Goal: Task Accomplishment & Management: Complete application form

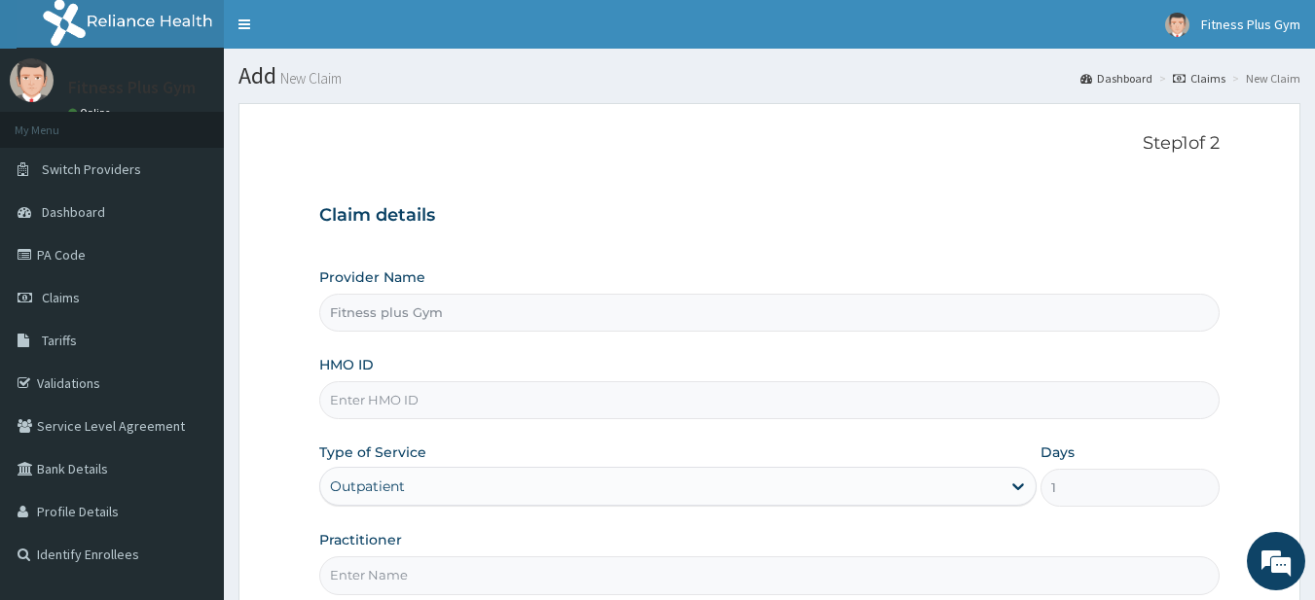
click at [423, 409] on input "HMO ID" at bounding box center [769, 400] width 901 height 38
type input "MNL/10414/B"
click at [384, 566] on input "Practitioner" at bounding box center [769, 576] width 901 height 38
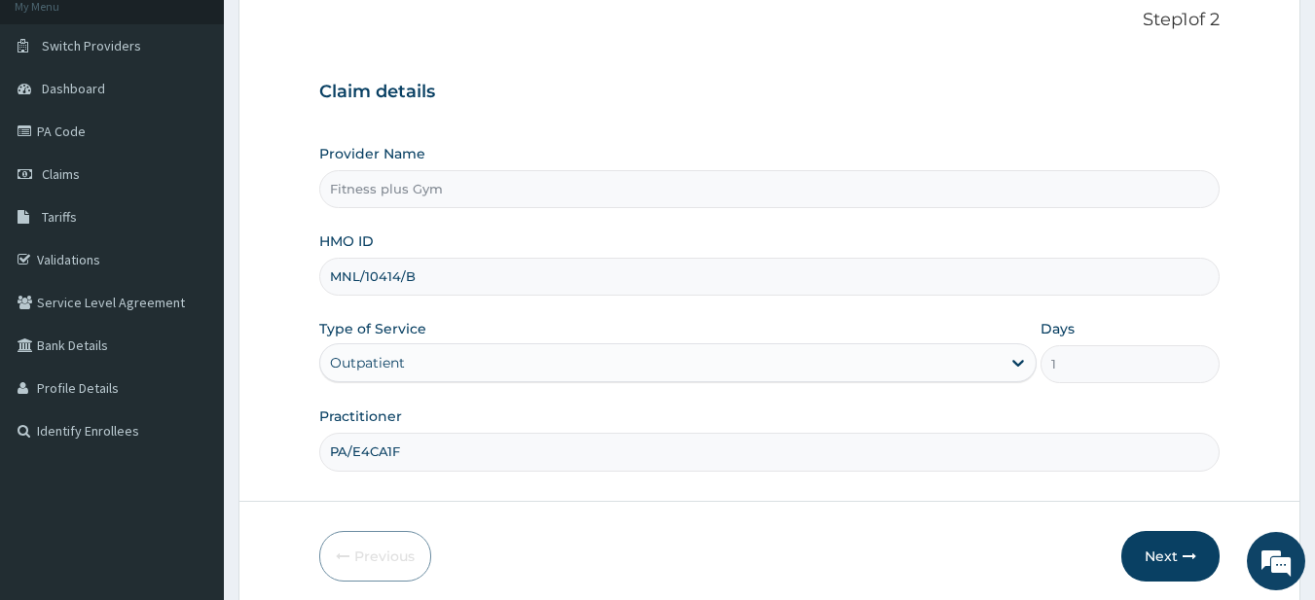
scroll to position [200, 0]
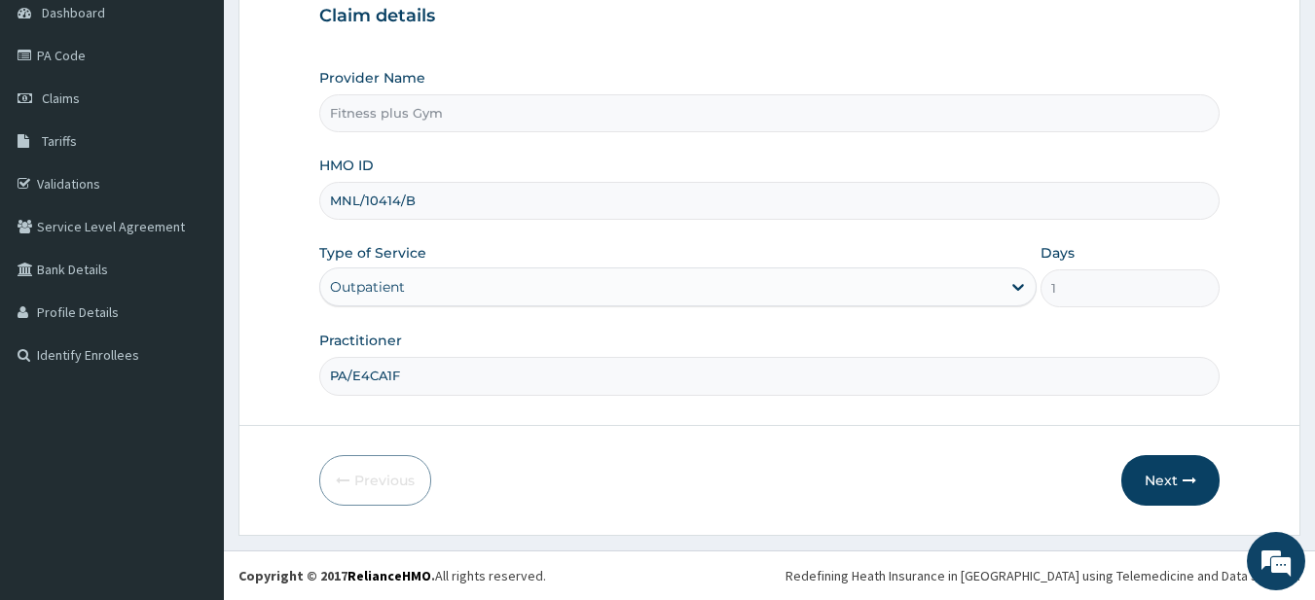
click at [437, 364] on input "PA/E4CA1F" at bounding box center [769, 376] width 901 height 38
type input "P"
type input "Fitness+"
click at [1196, 482] on icon "button" at bounding box center [1189, 481] width 14 height 14
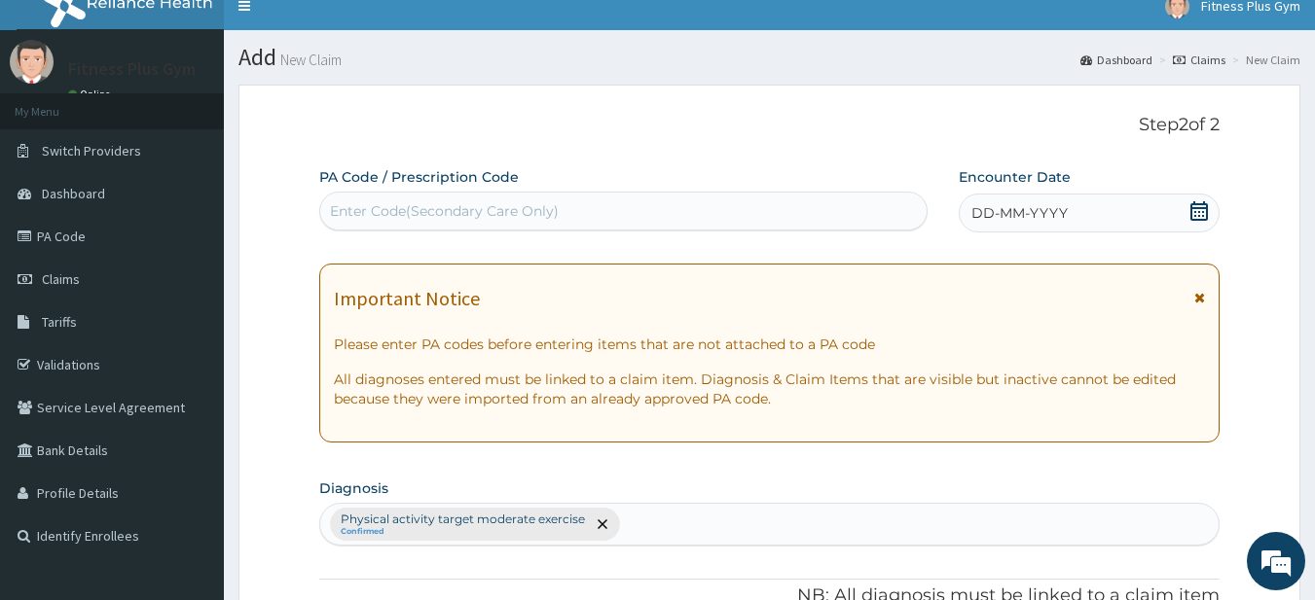
scroll to position [0, 0]
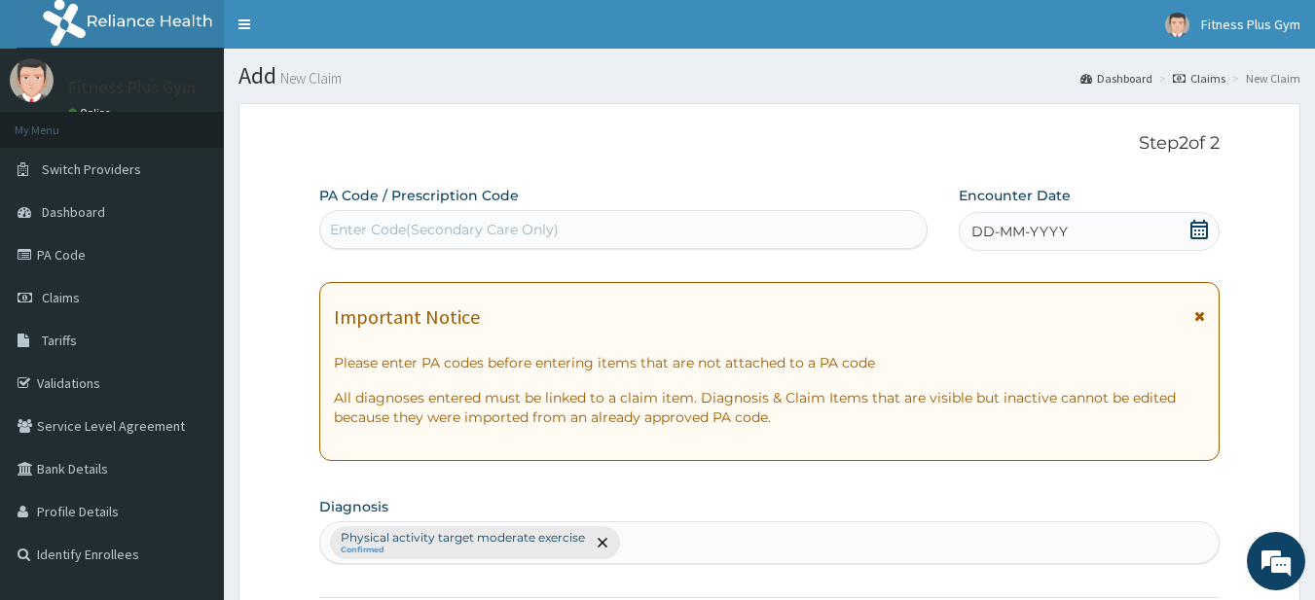
click at [433, 220] on div "Enter Code(Secondary Care Only)" at bounding box center [444, 229] width 229 height 19
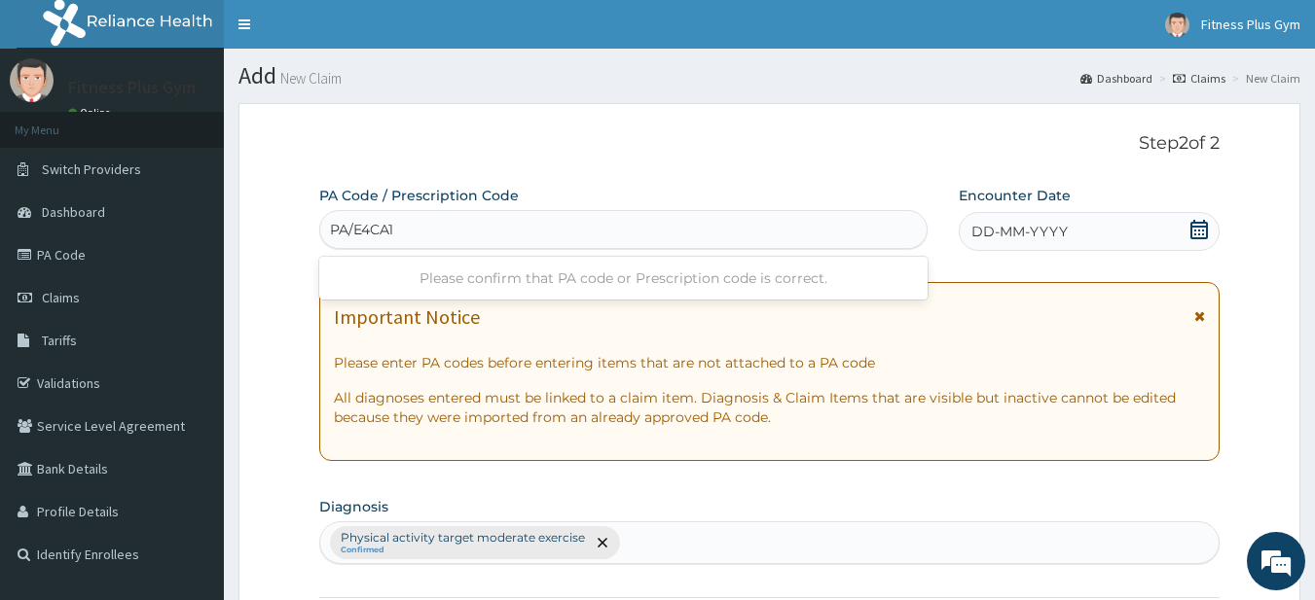
type input "PA/E4CA1F"
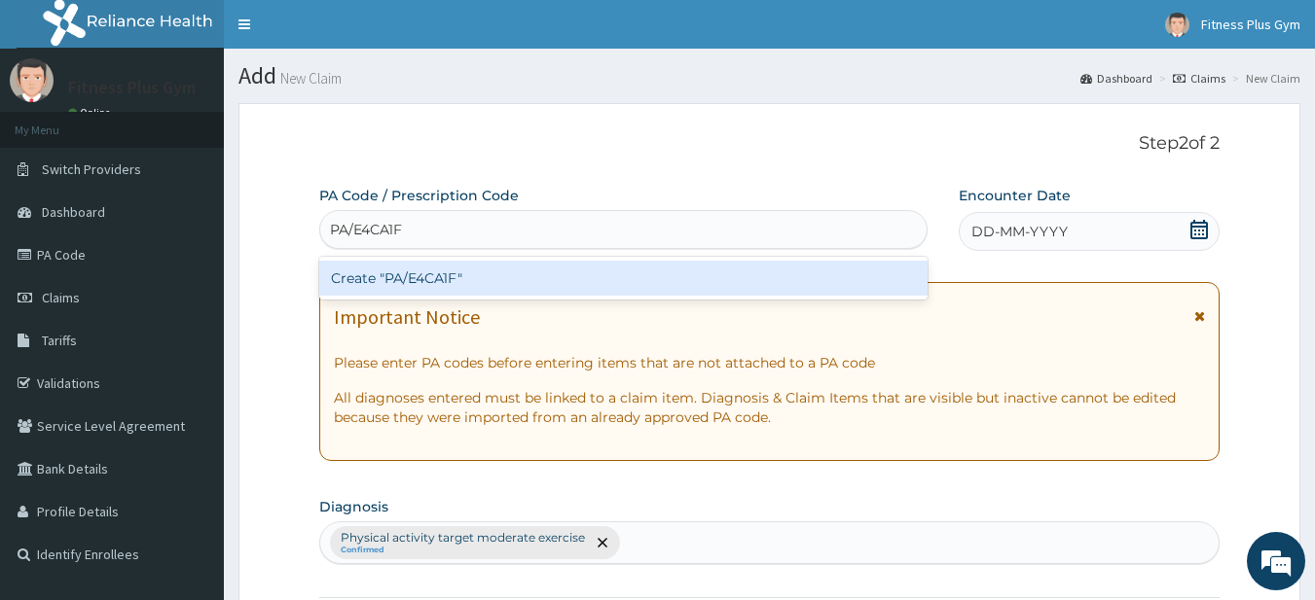
click at [780, 262] on div "Create "PA/E4CA1F"" at bounding box center [623, 278] width 609 height 35
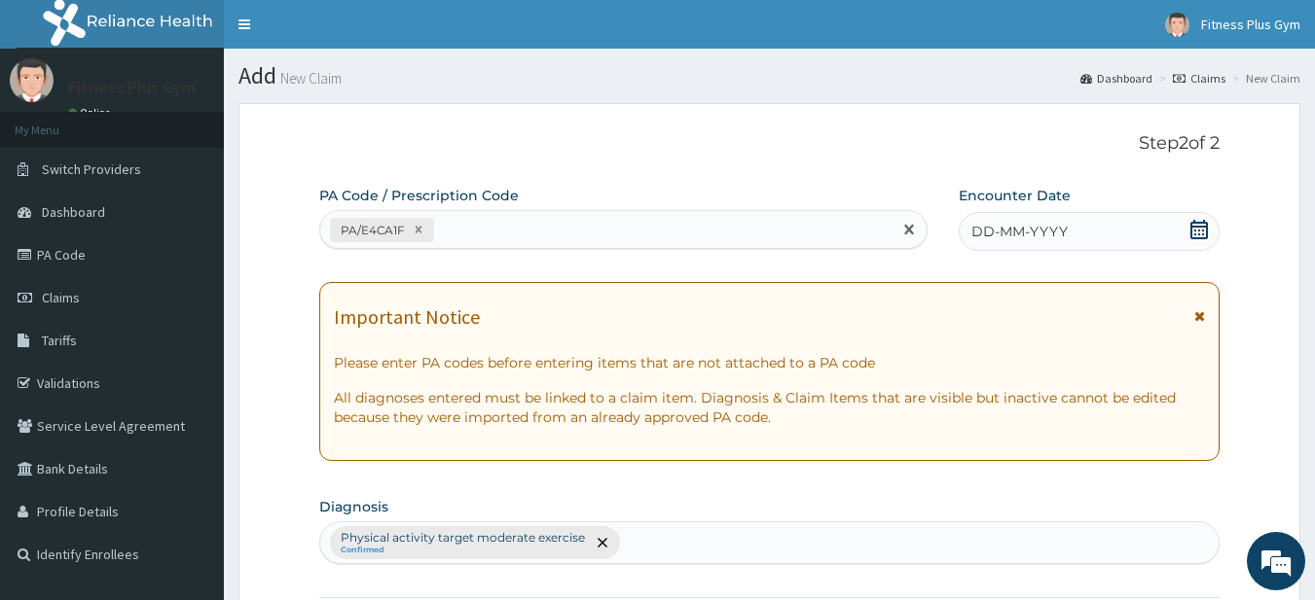
click at [1084, 230] on div "DD-MM-YYYY" at bounding box center [1089, 231] width 261 height 39
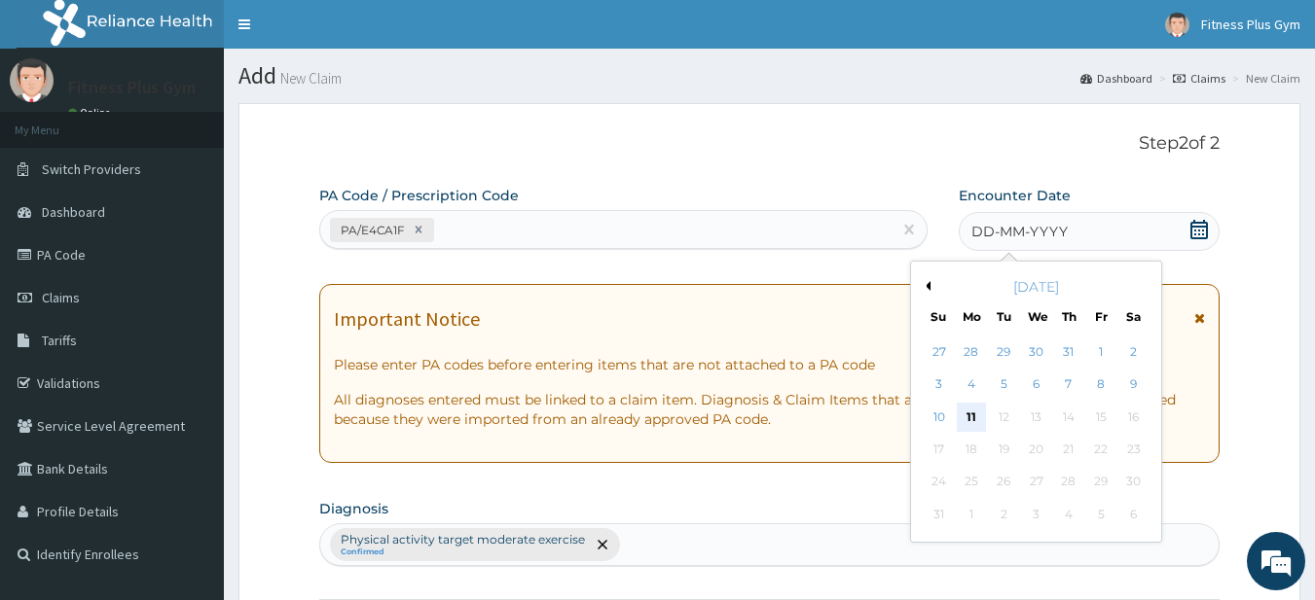
click at [979, 413] on div "11" at bounding box center [971, 417] width 29 height 29
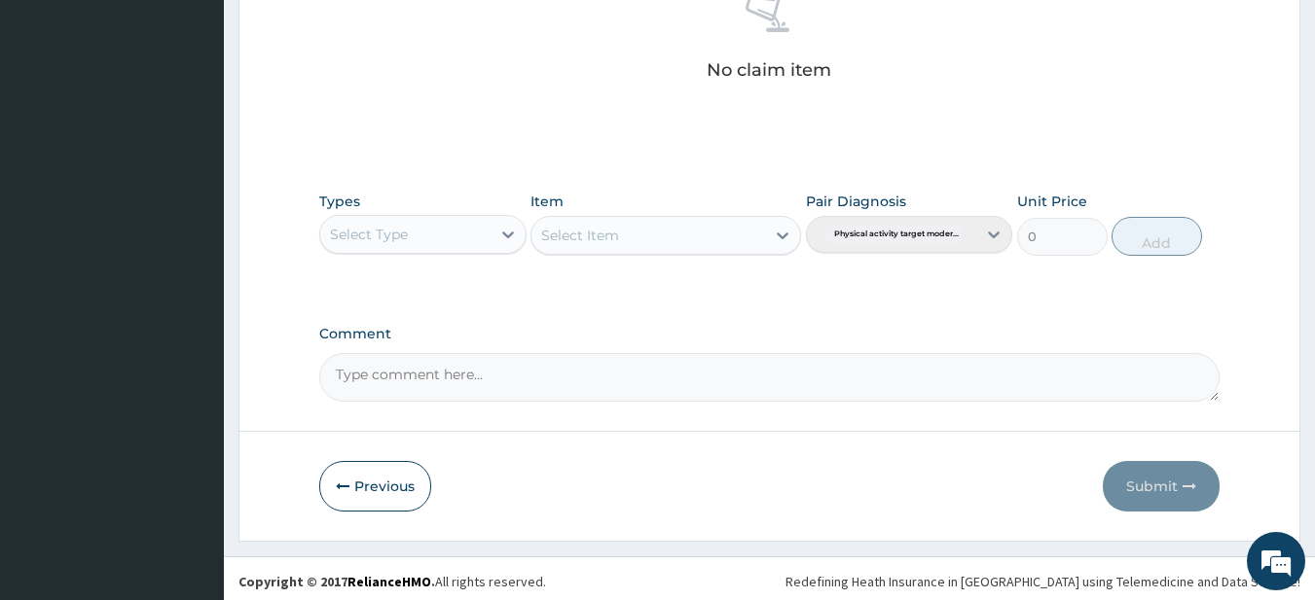
scroll to position [803, 0]
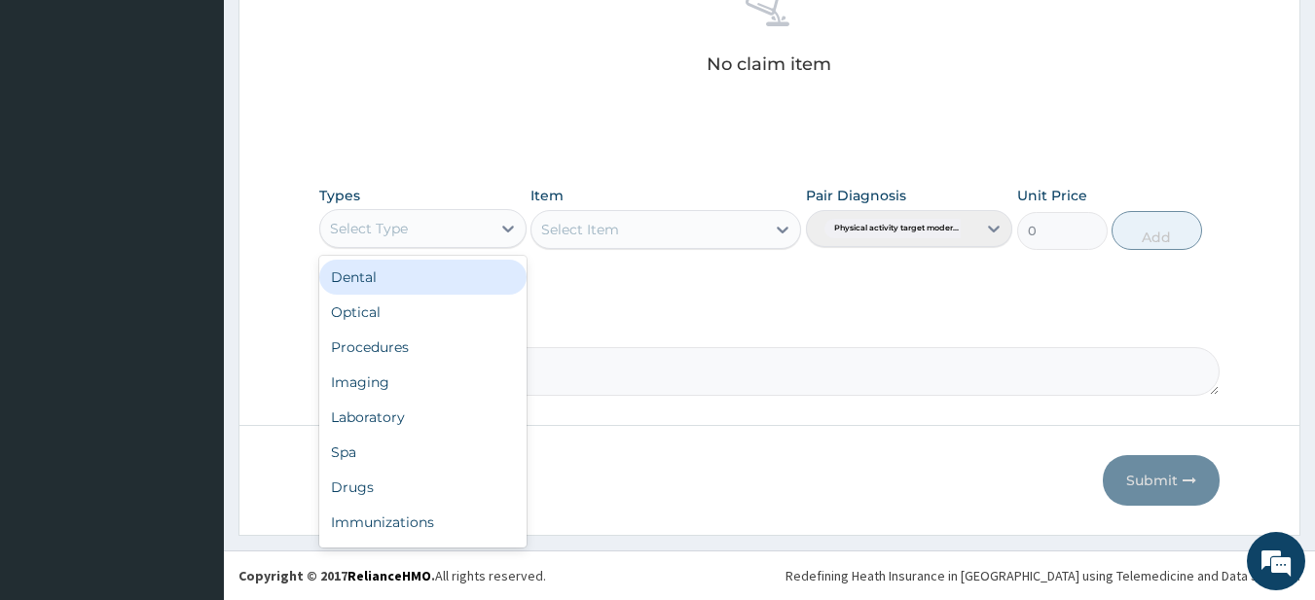
click at [381, 242] on div "Select Type" at bounding box center [405, 228] width 170 height 31
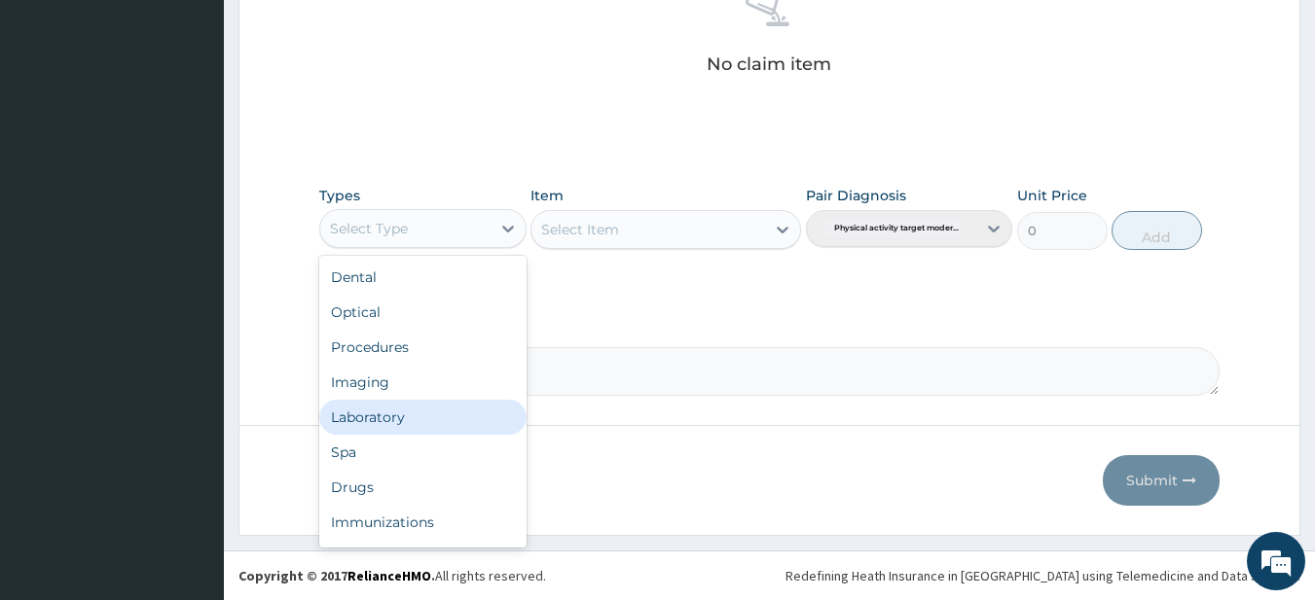
scroll to position [66, 0]
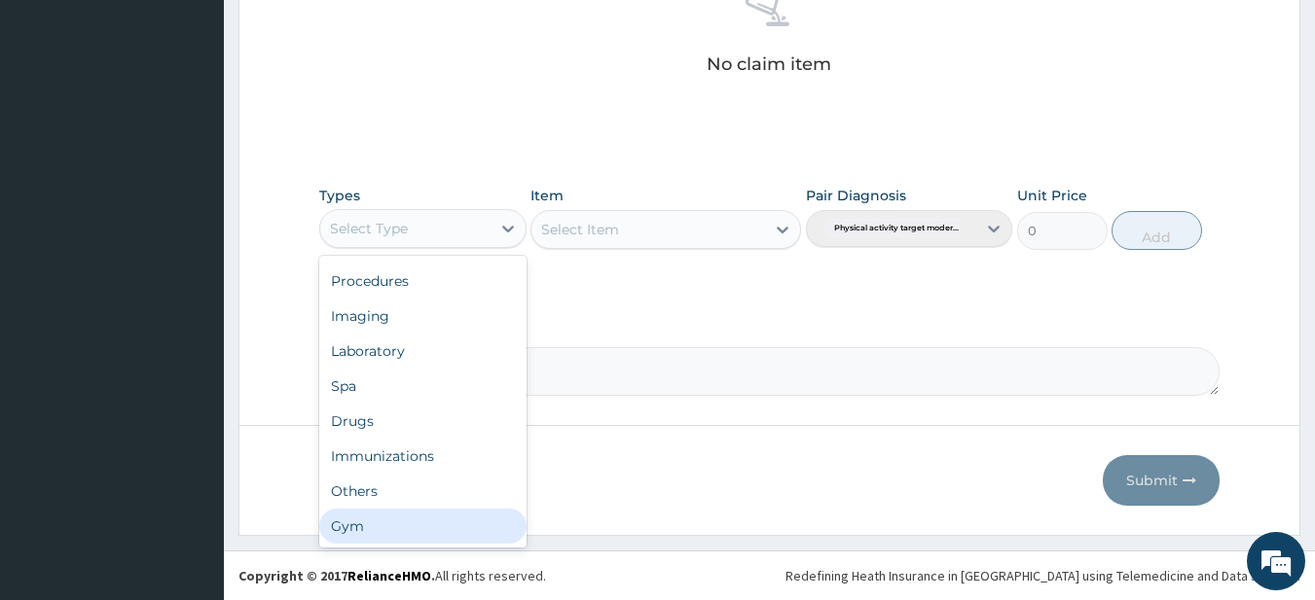
click at [408, 534] on div "Gym" at bounding box center [422, 526] width 207 height 35
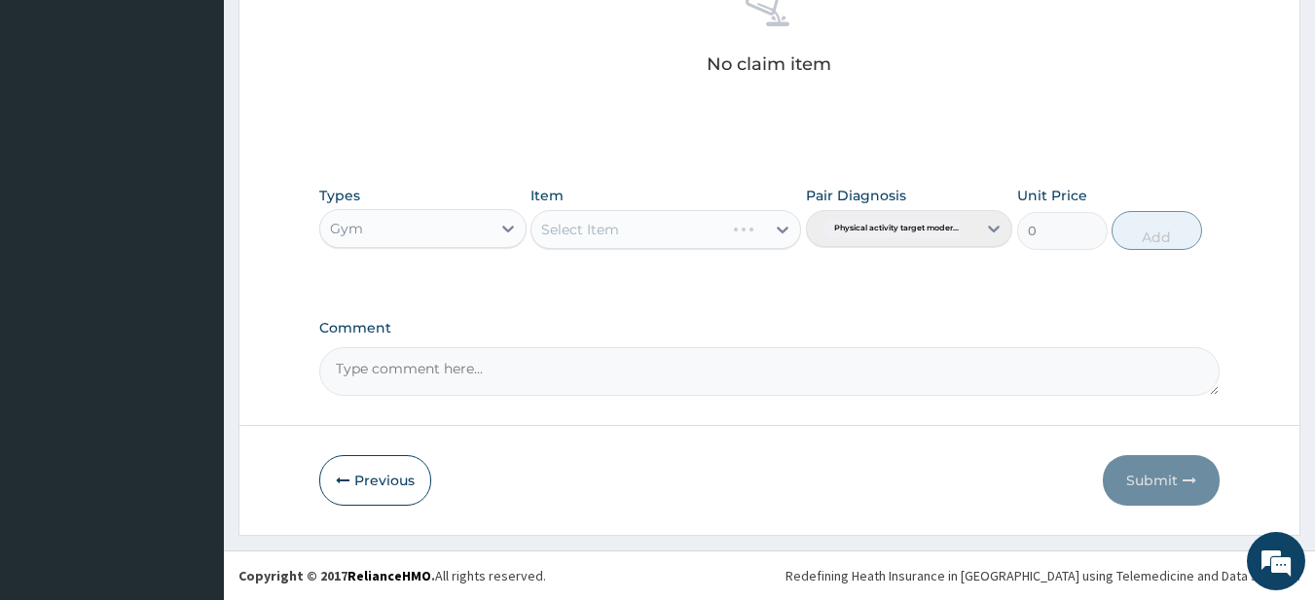
drag, startPoint x: 598, startPoint y: 236, endPoint x: 590, endPoint y: 276, distance: 41.6
click at [597, 239] on div "Select Item" at bounding box center [665, 229] width 271 height 39
click at [587, 249] on div "Item Select Item" at bounding box center [665, 218] width 271 height 64
drag, startPoint x: 610, startPoint y: 223, endPoint x: 616, endPoint y: 255, distance: 32.6
click at [611, 223] on div "Select Item" at bounding box center [580, 229] width 78 height 19
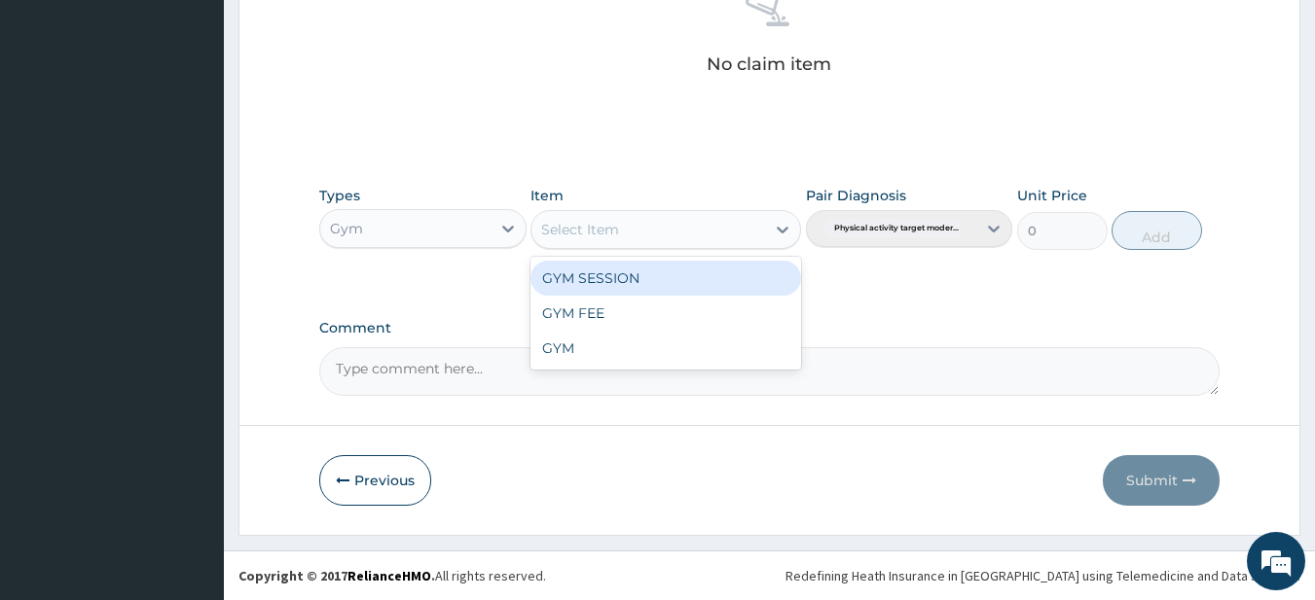
click at [616, 280] on div "GYM SESSION" at bounding box center [665, 278] width 271 height 35
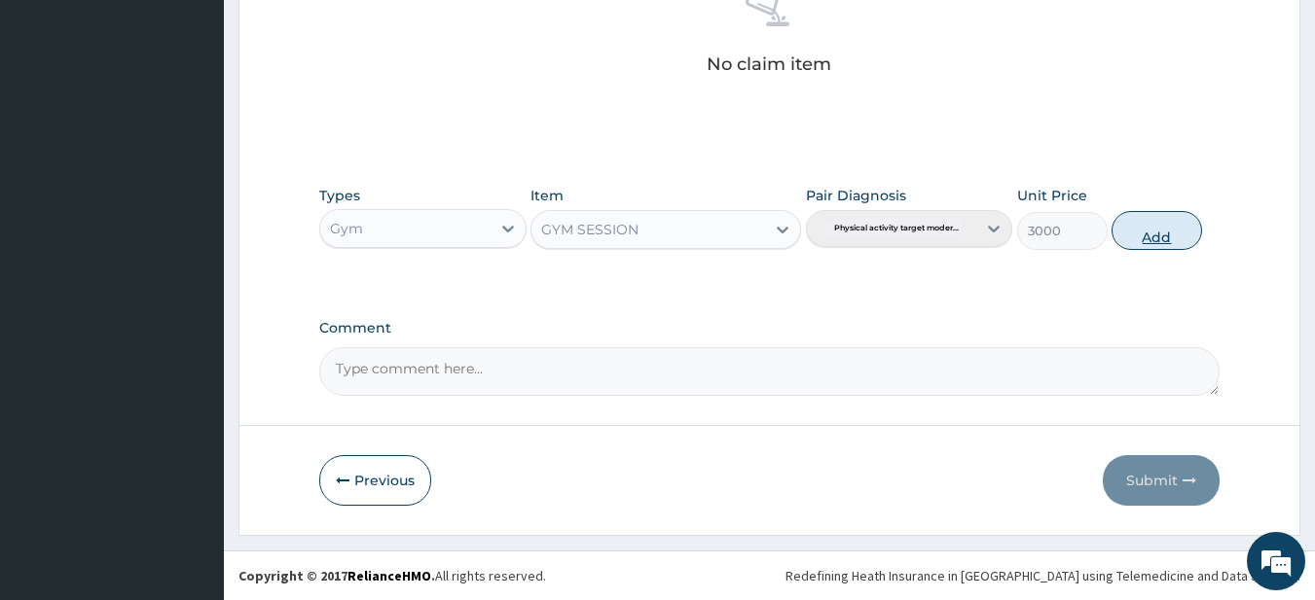
click at [1153, 238] on button "Add" at bounding box center [1156, 230] width 91 height 39
type input "0"
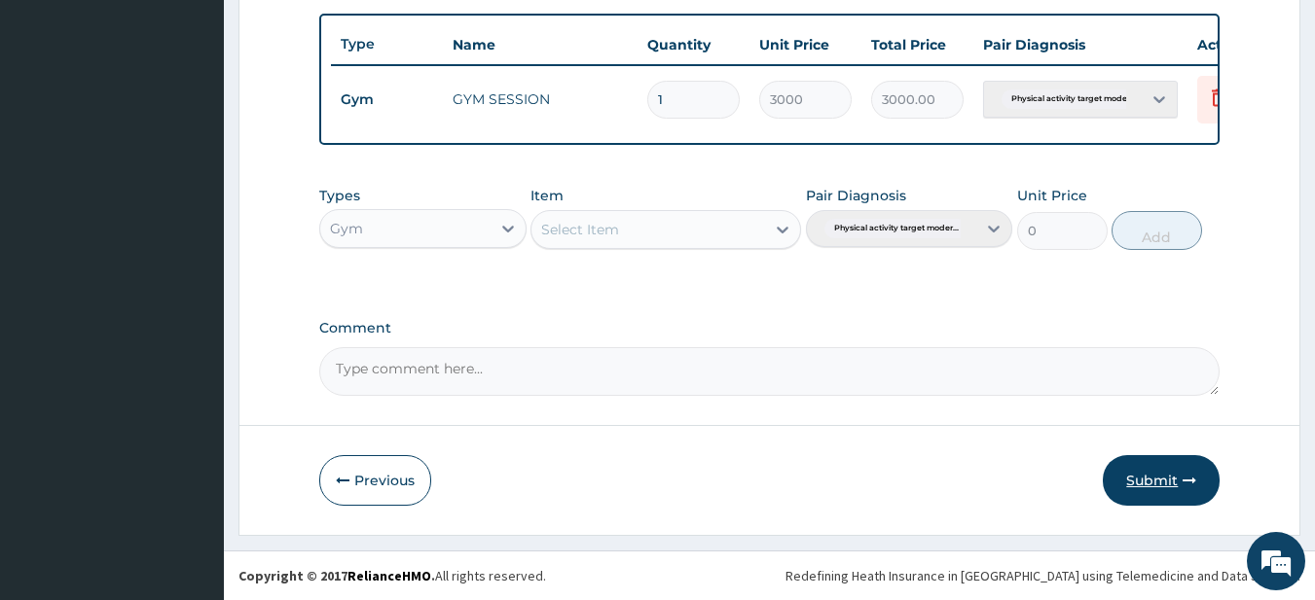
click at [1184, 483] on icon "button" at bounding box center [1189, 481] width 14 height 14
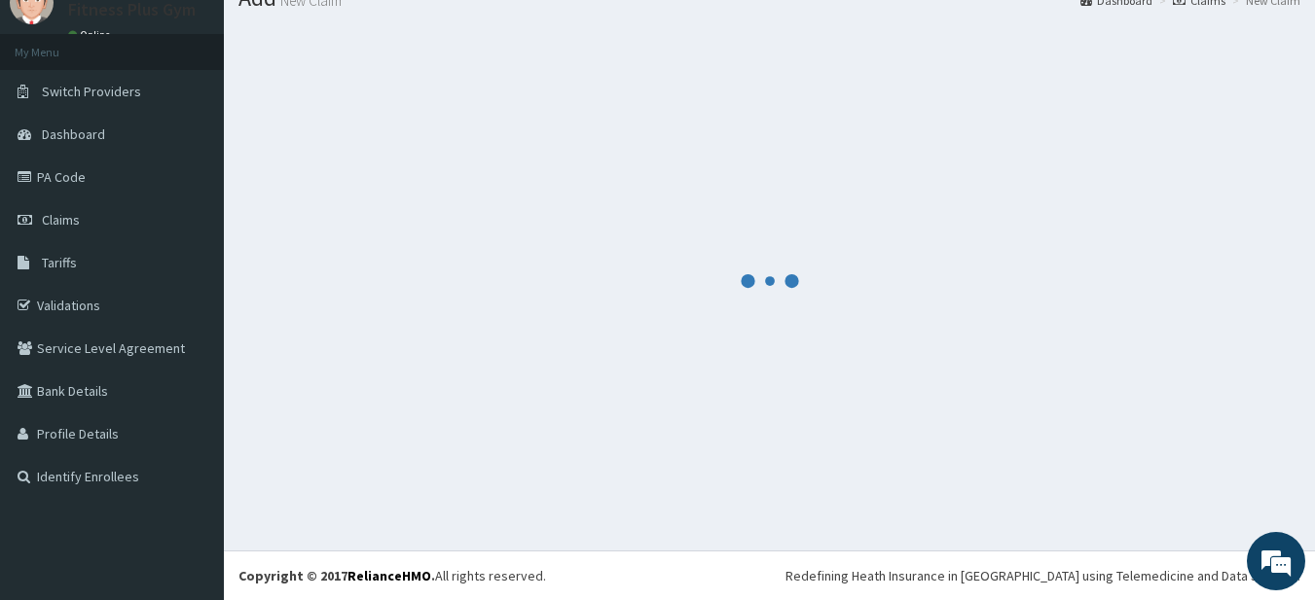
scroll to position [725, 0]
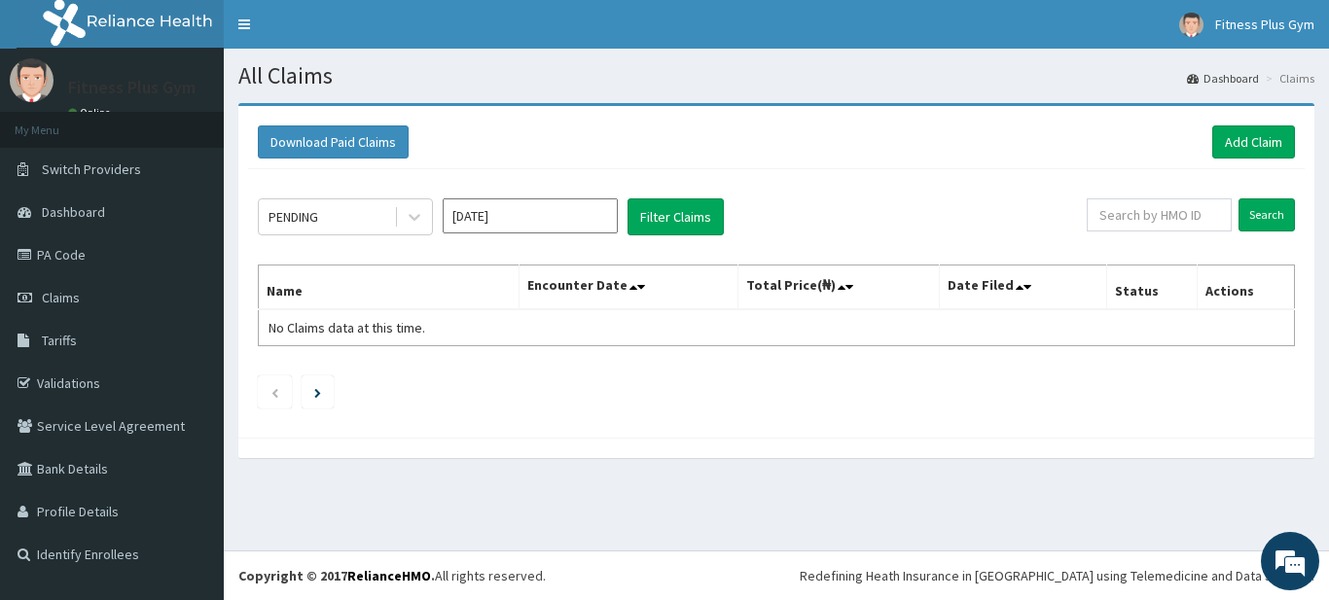
drag, startPoint x: 0, startPoint y: 0, endPoint x: 540, endPoint y: 70, distance: 544.6
click at [586, 105] on section "Download Paid Claims Add Claim × Note you can only download claims within a max…" at bounding box center [777, 291] width 1106 height 404
